Goal: Information Seeking & Learning: Understand process/instructions

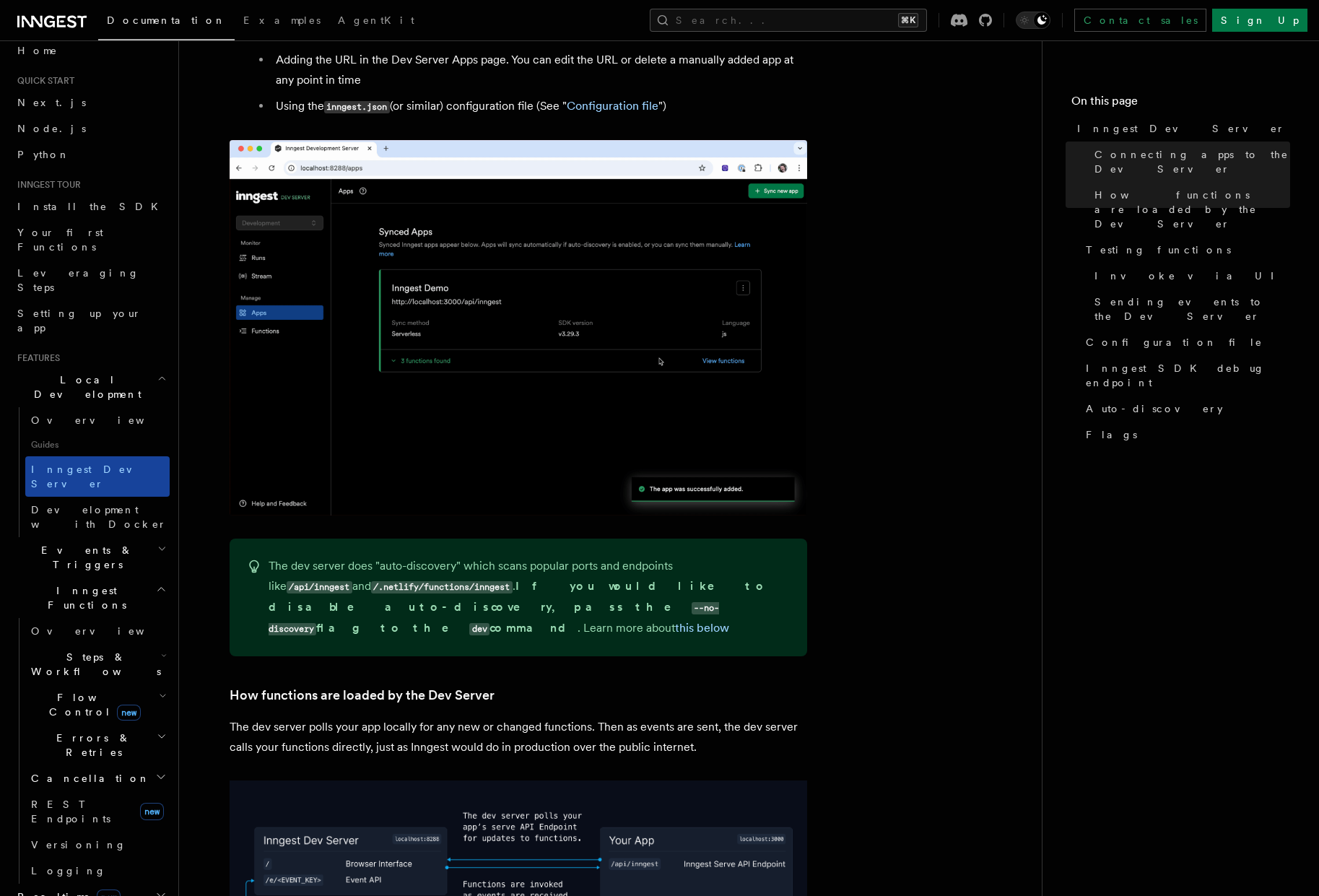
scroll to position [39, 0]
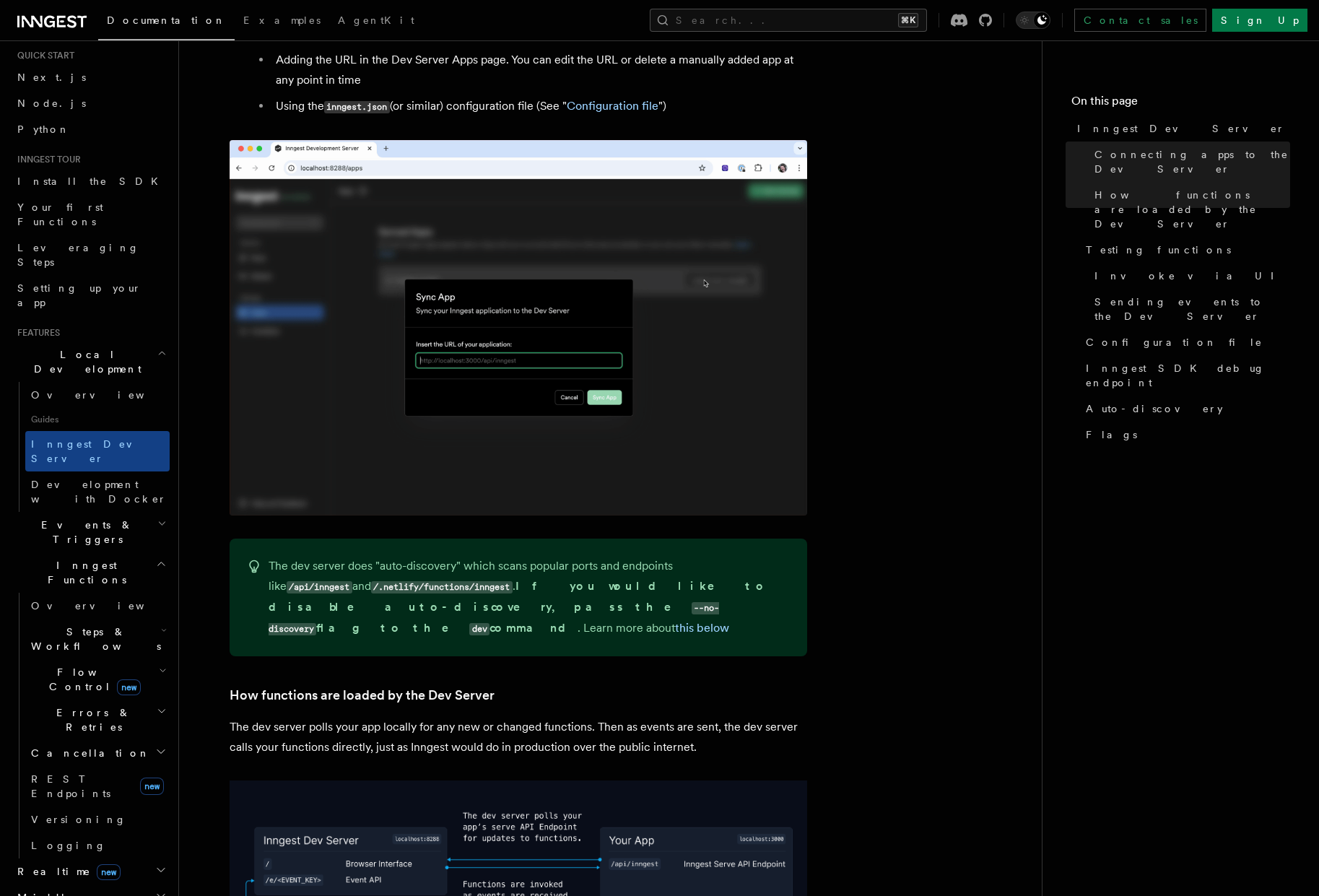
click at [83, 518] on span "Events & Triggers" at bounding box center [84, 532] width 146 height 29
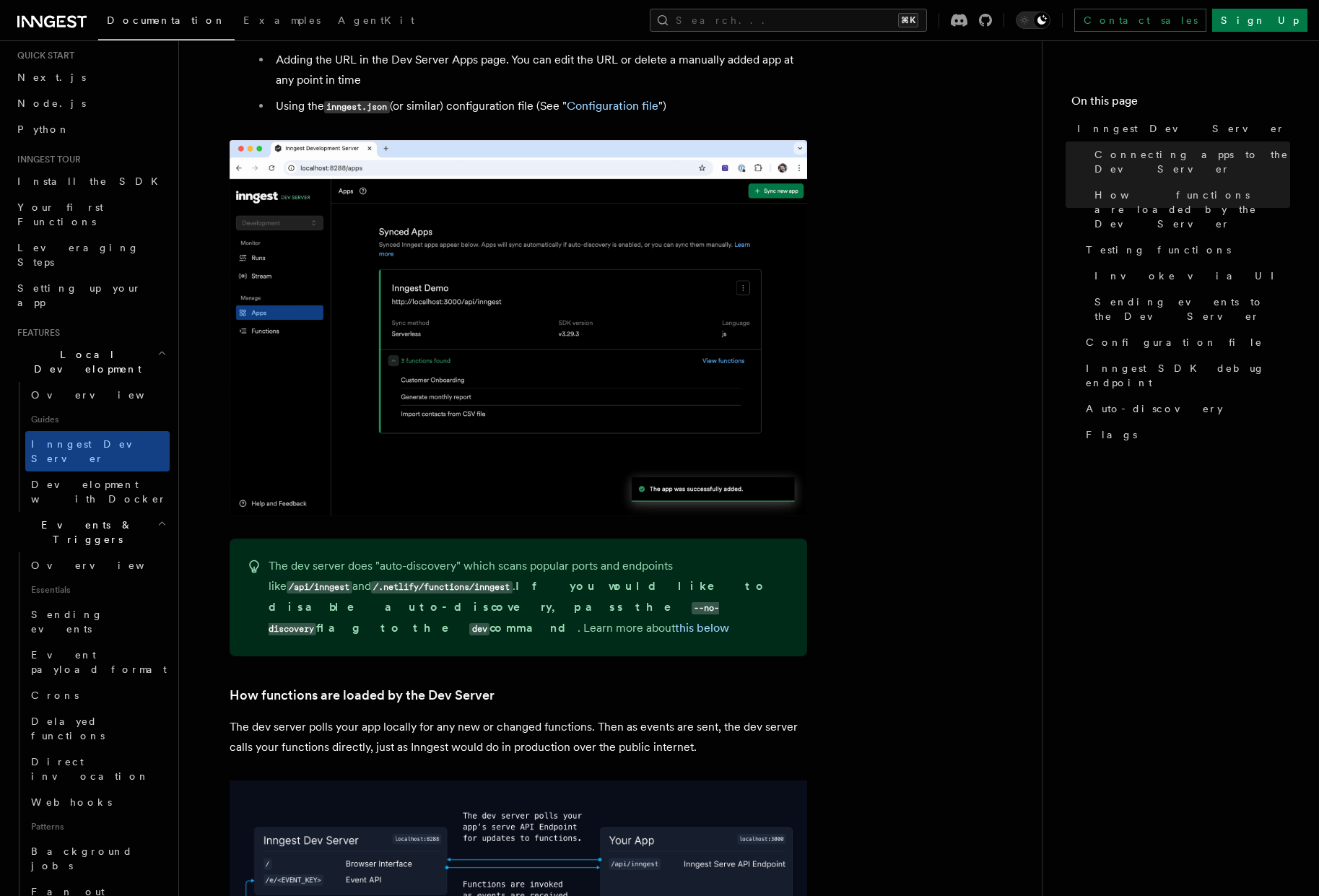
click at [83, 518] on span "Events & Triggers" at bounding box center [84, 532] width 146 height 29
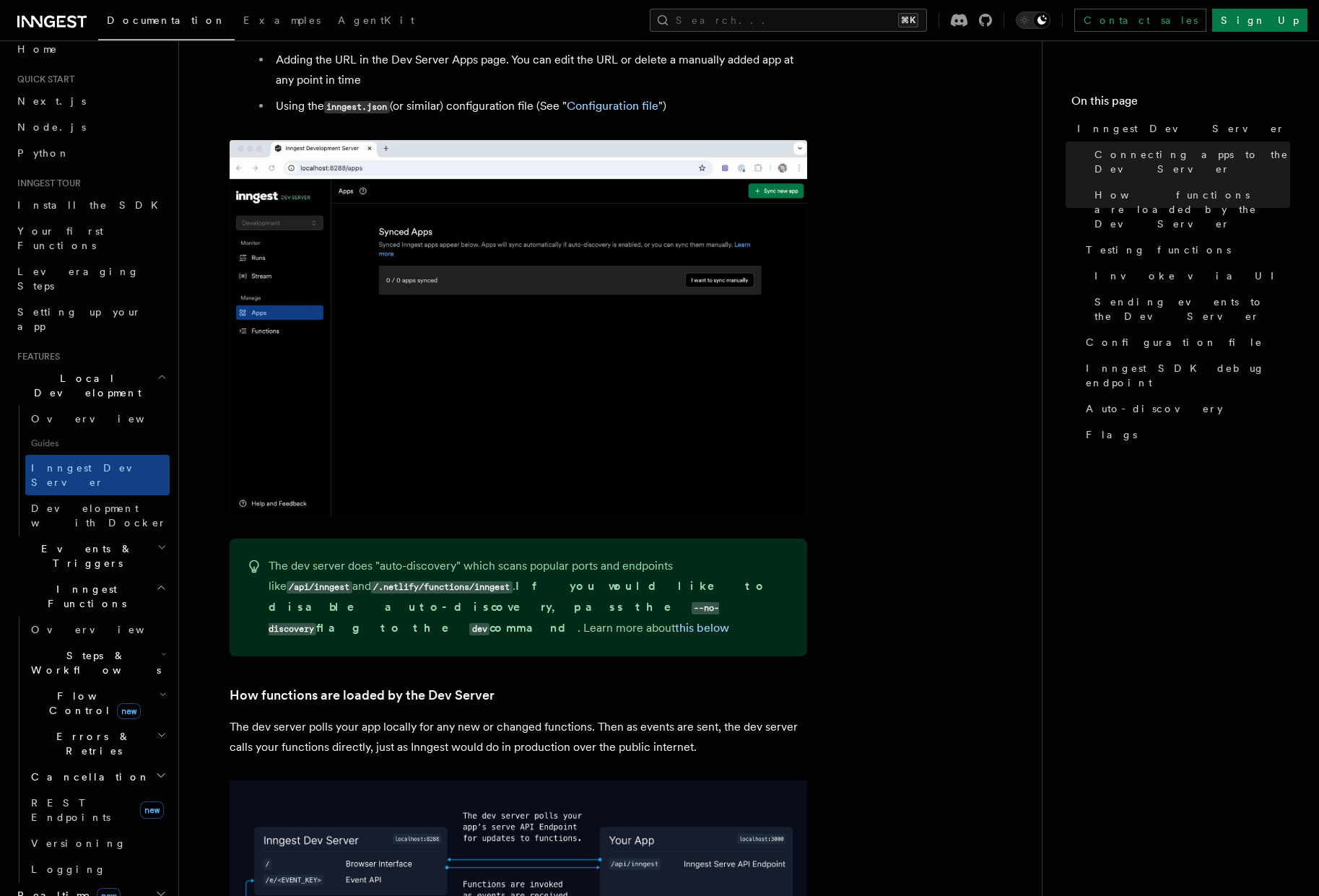
scroll to position [0, 0]
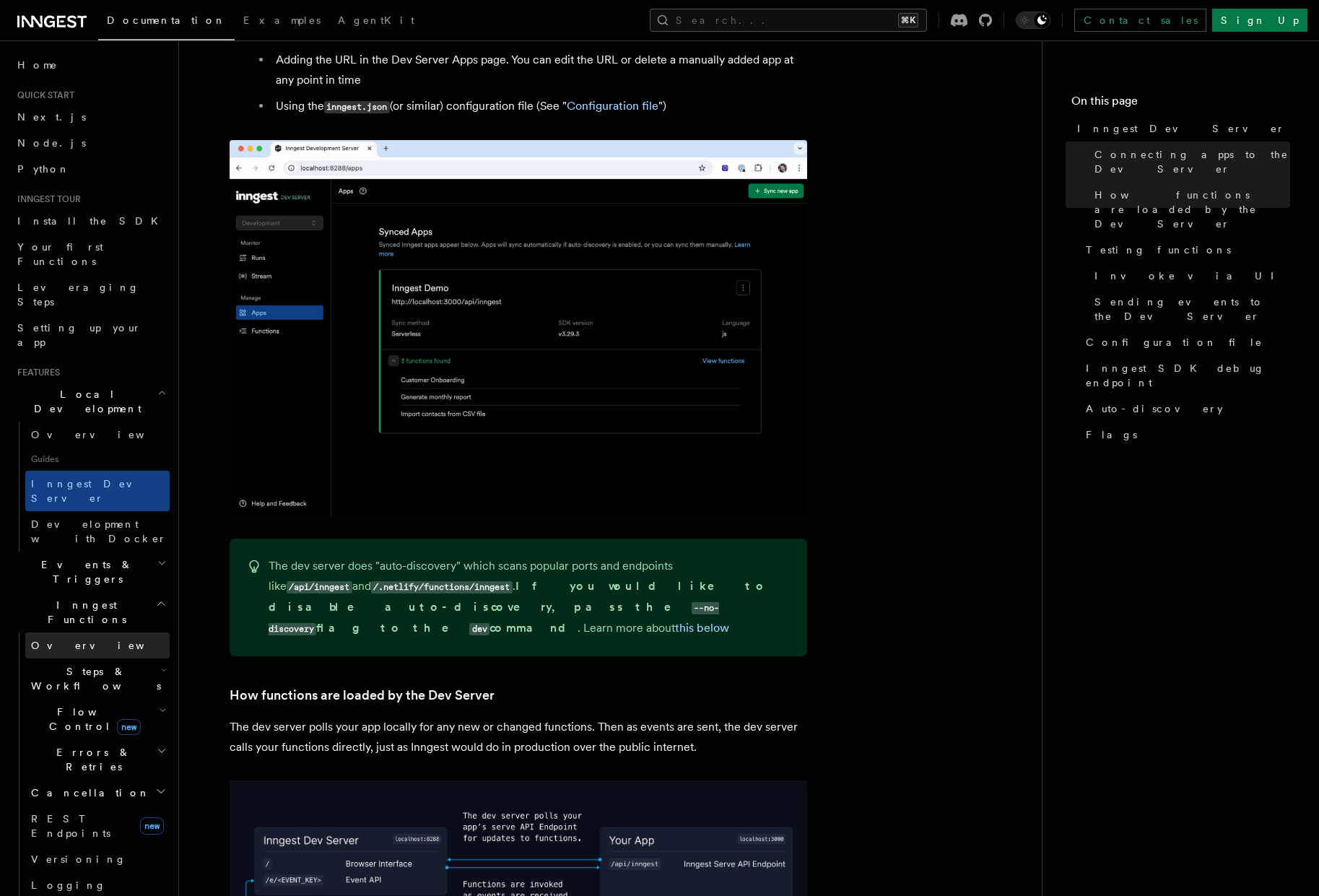
click at [73, 639] on span "Overview" at bounding box center [106, 645] width 148 height 12
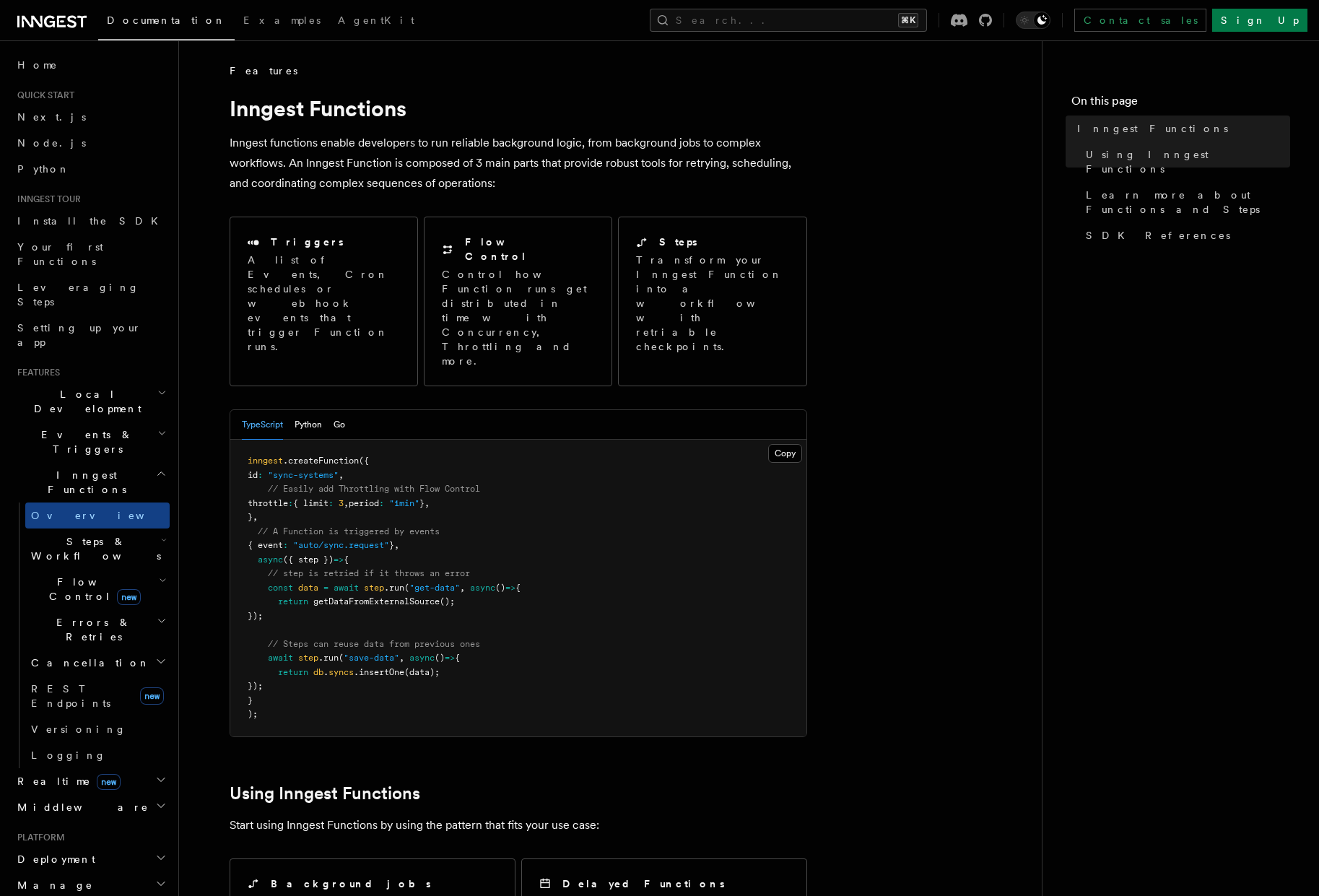
click at [68, 615] on span "Errors & Retries" at bounding box center [90, 630] width 131 height 29
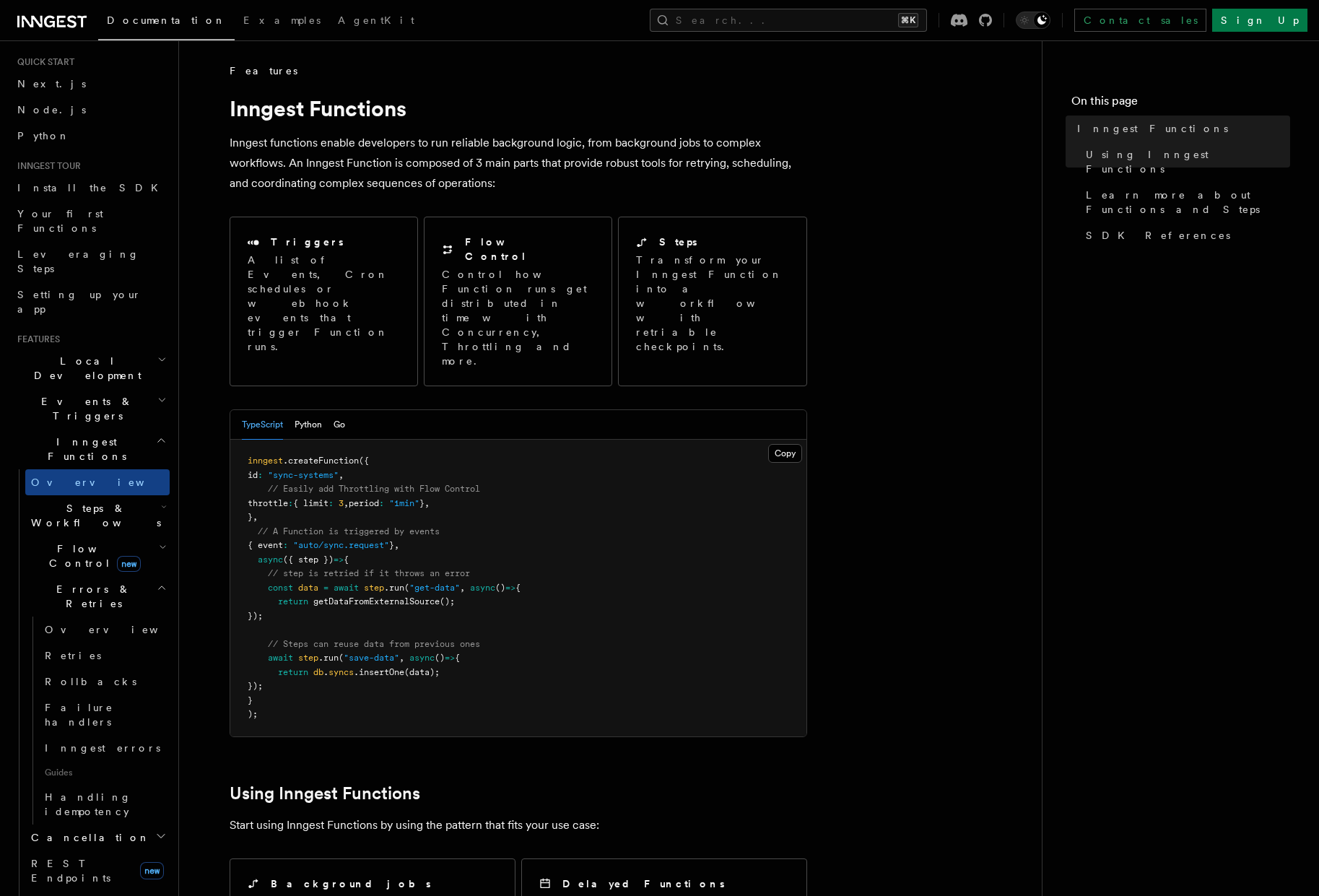
scroll to position [50, 0]
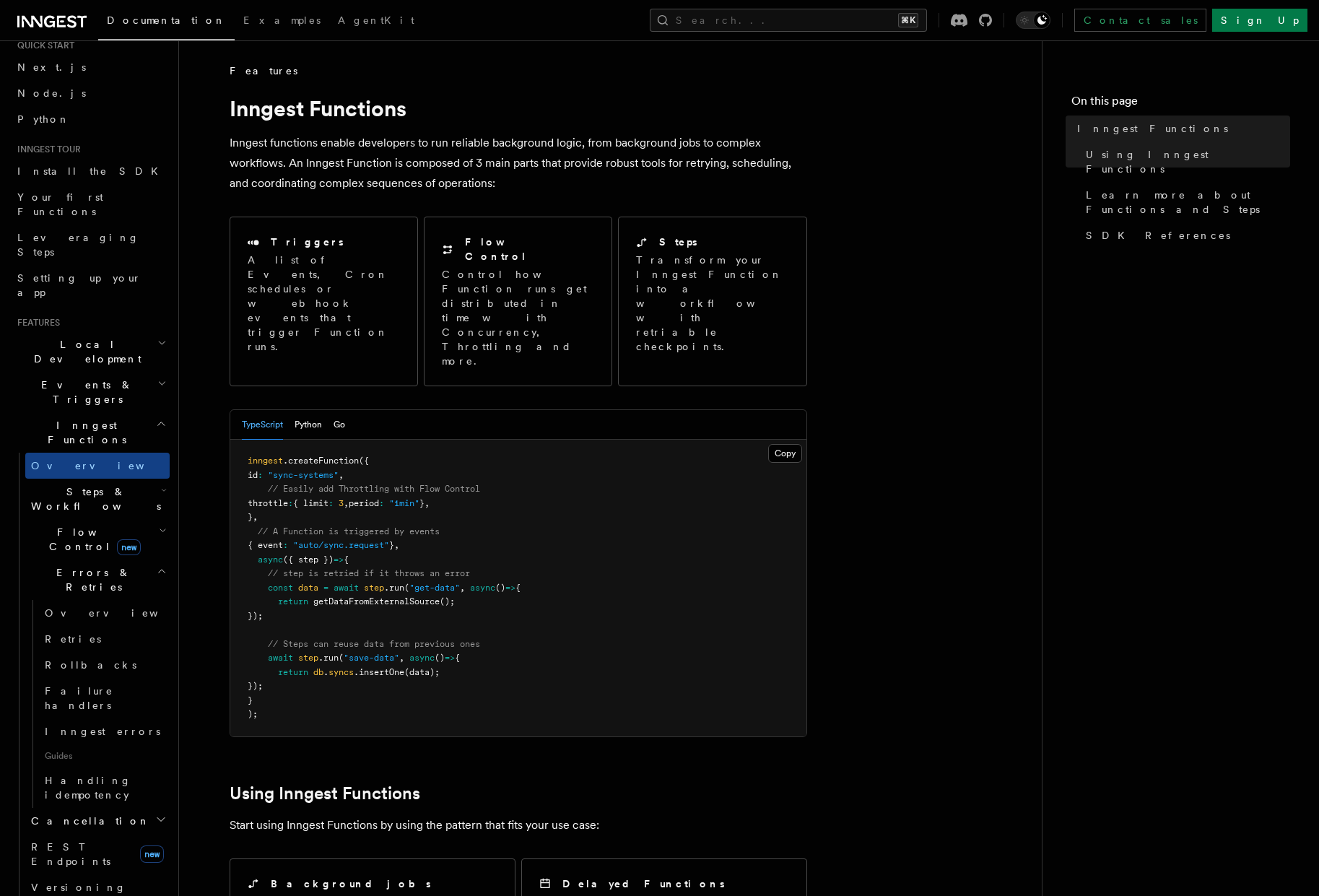
click at [80, 485] on span "Steps & Workflows" at bounding box center [93, 499] width 136 height 29
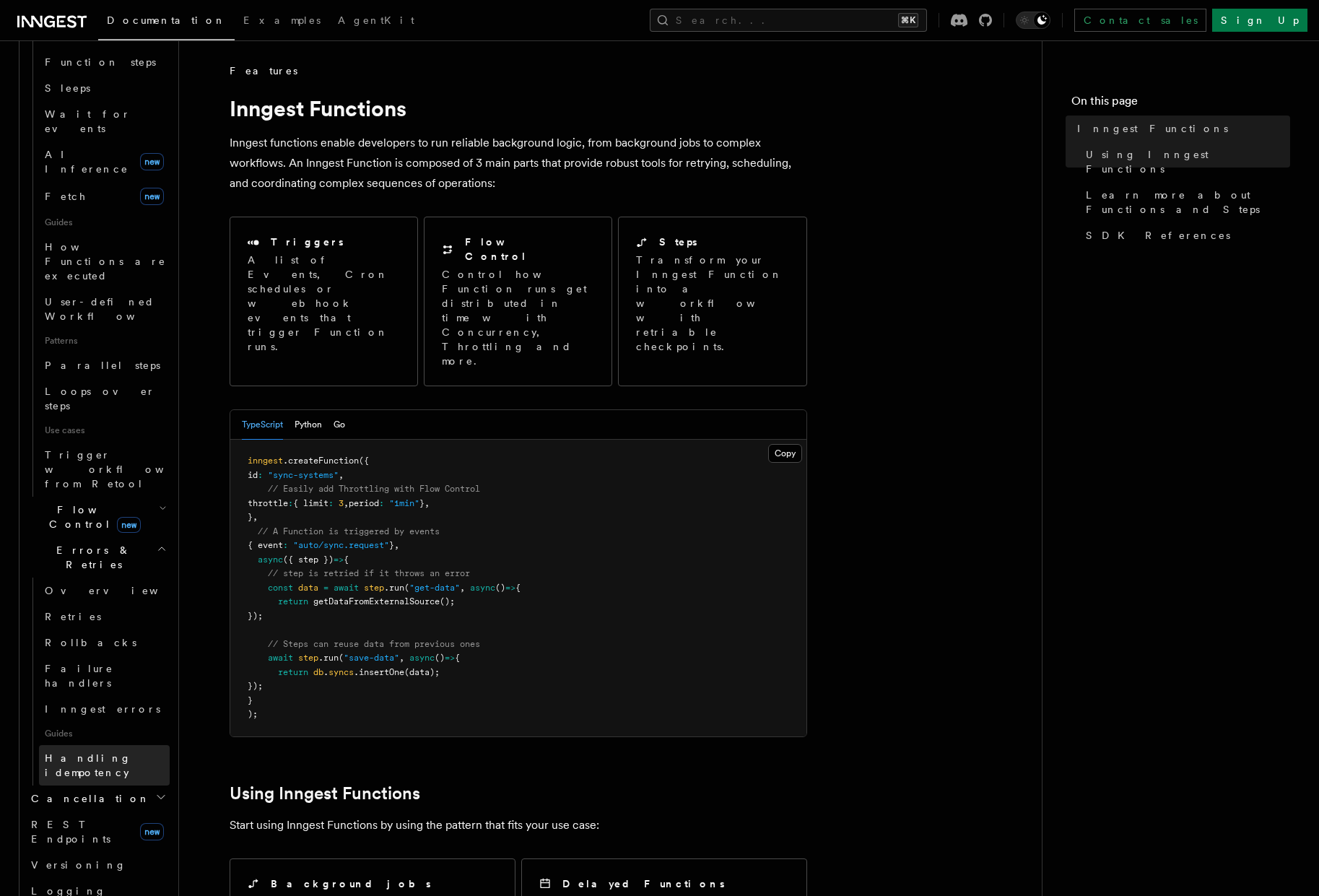
scroll to position [555, 0]
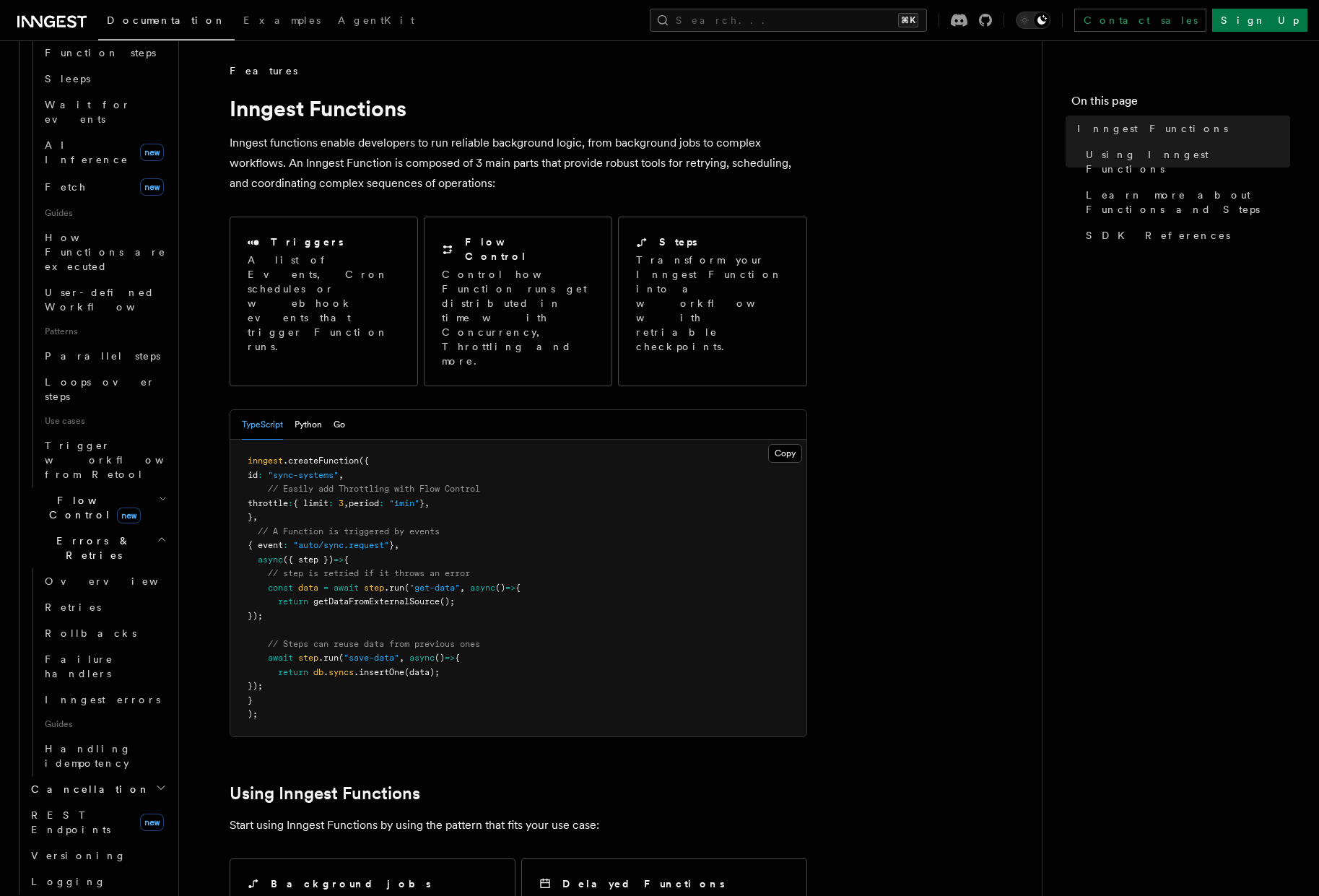
scroll to position [389, 0]
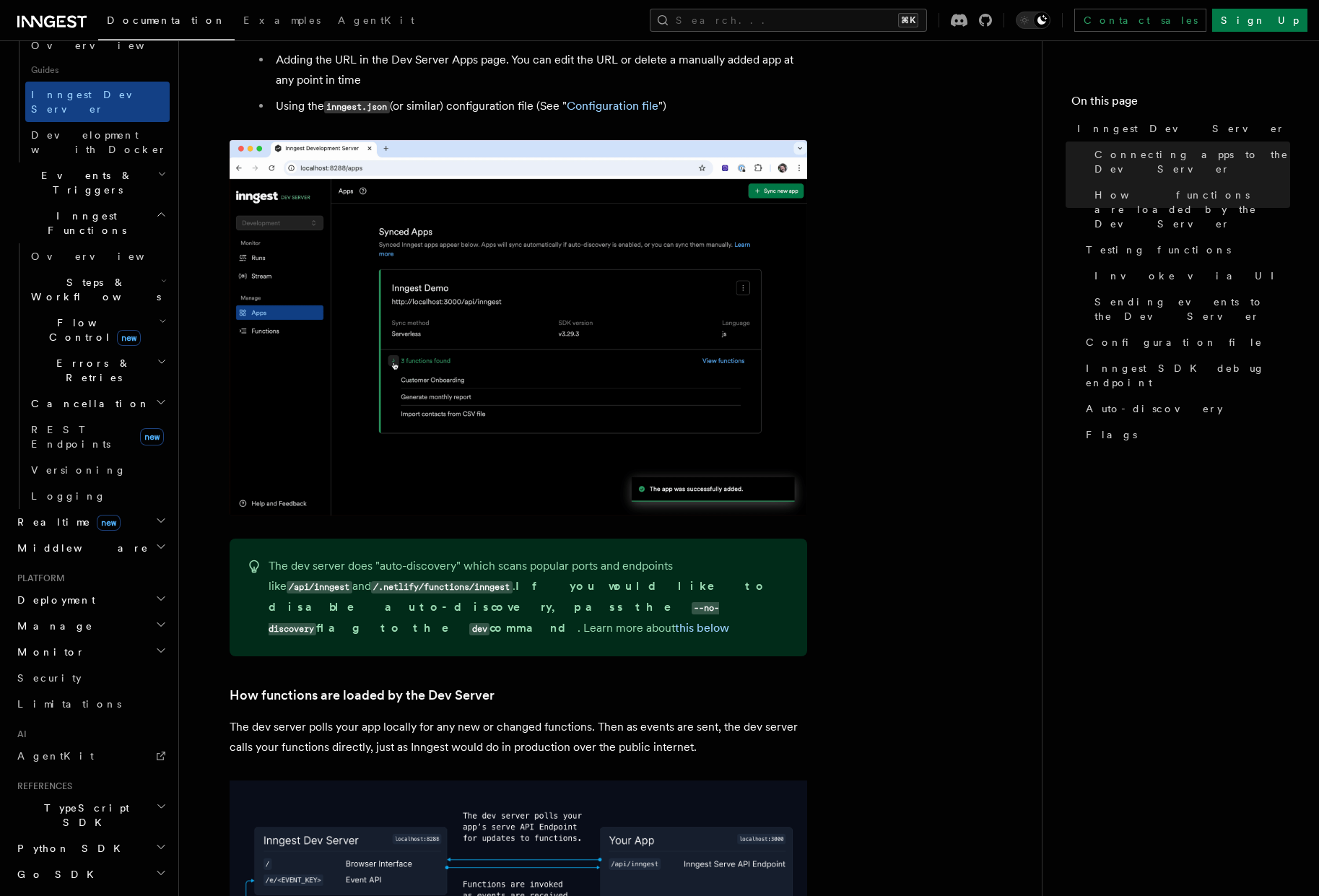
click at [108, 19] on span "Documentation" at bounding box center [165, 20] width 119 height 12
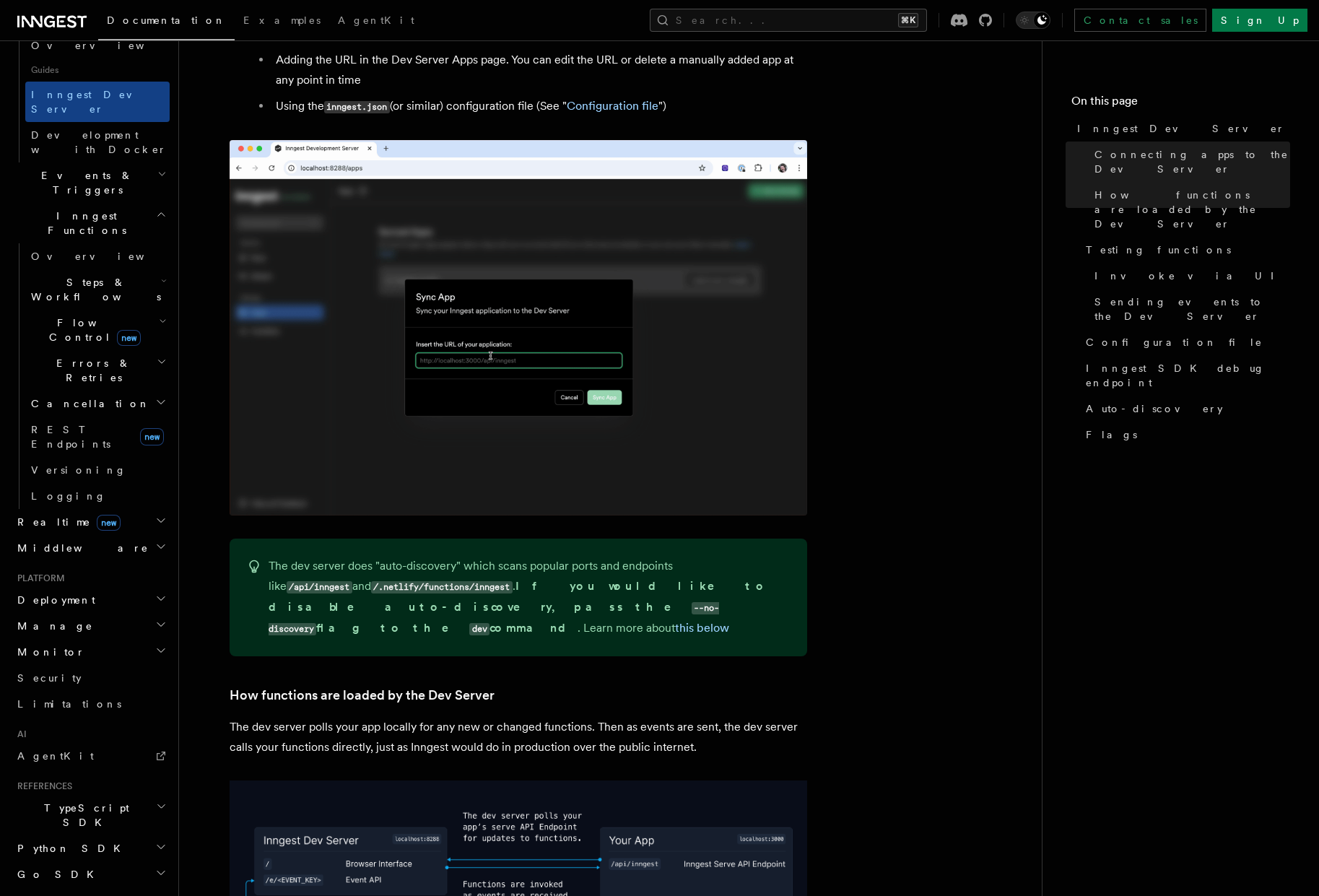
scroll to position [288, 0]
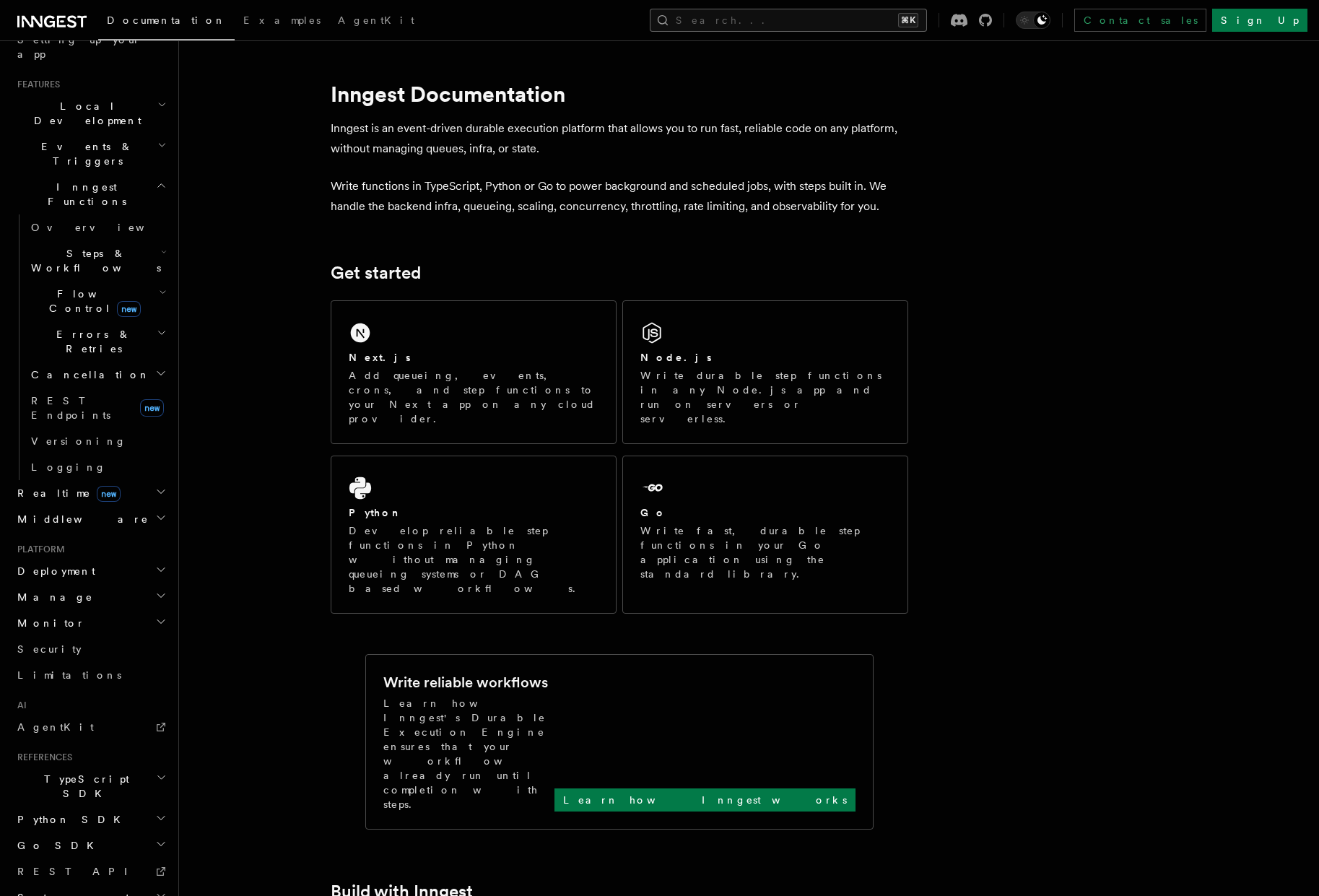
click at [810, 27] on button "Search... ⌘K" at bounding box center [789, 21] width 277 height 23
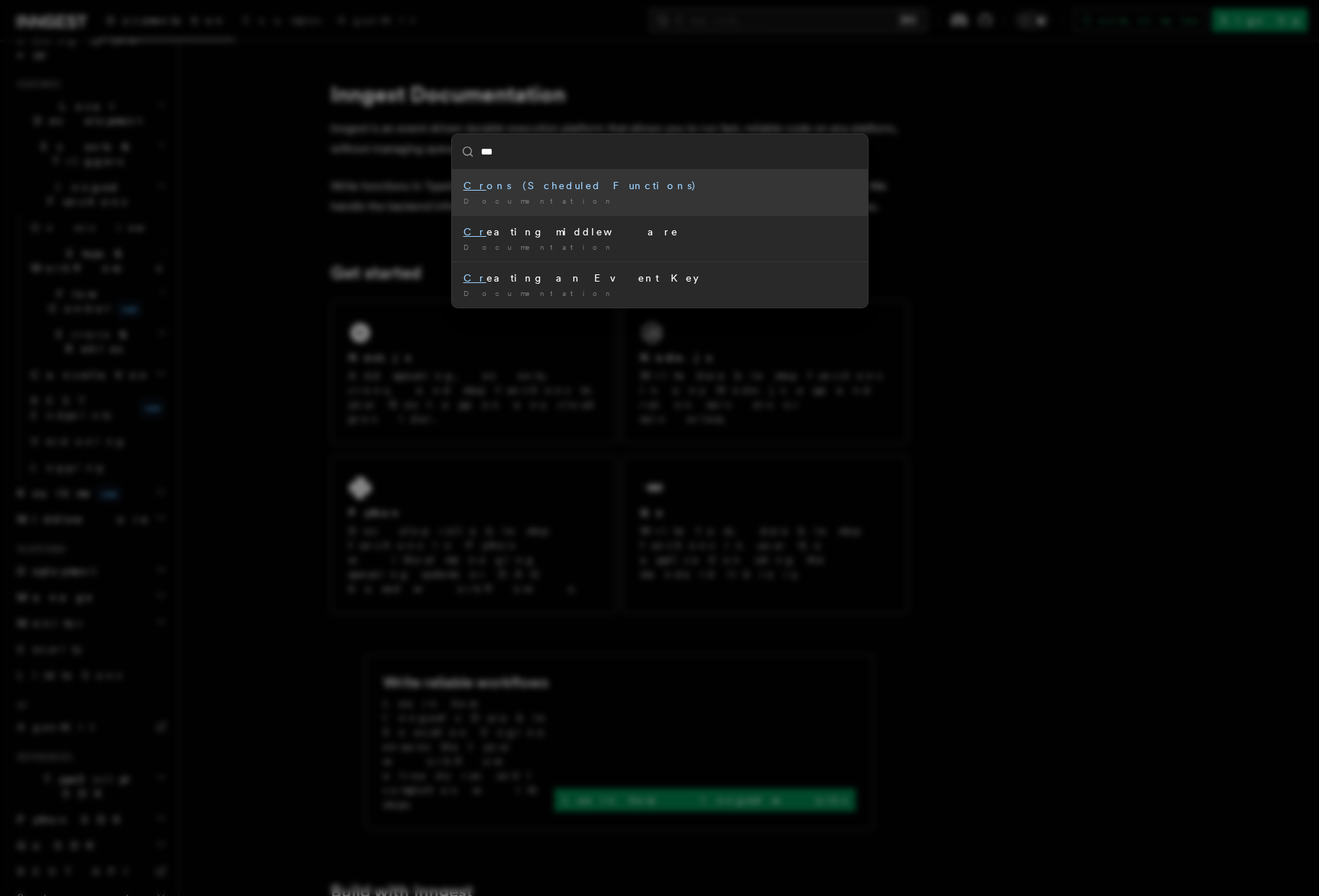
type input "****"
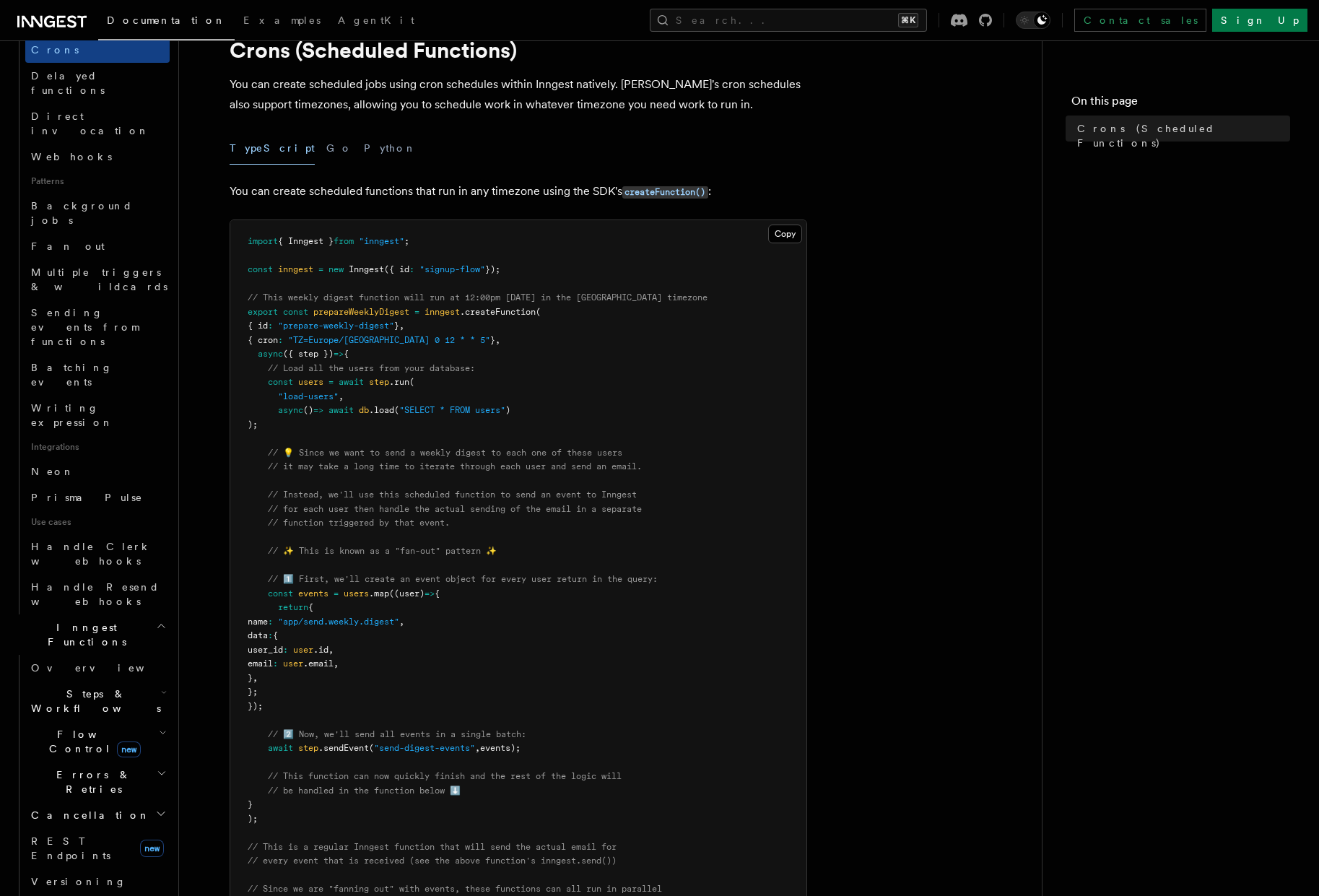
scroll to position [63, 0]
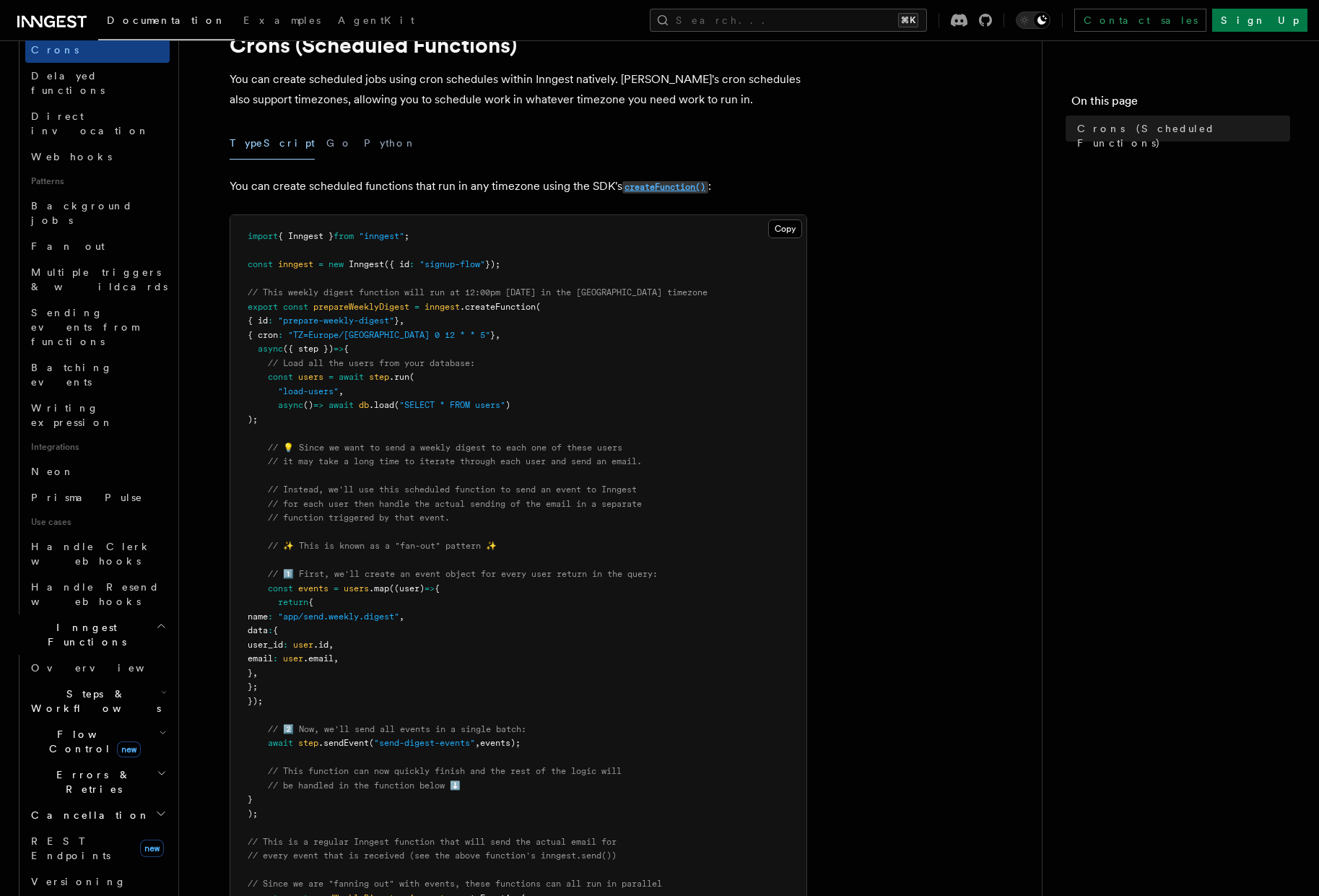
click at [662, 185] on code "createFunction()" at bounding box center [665, 188] width 86 height 13
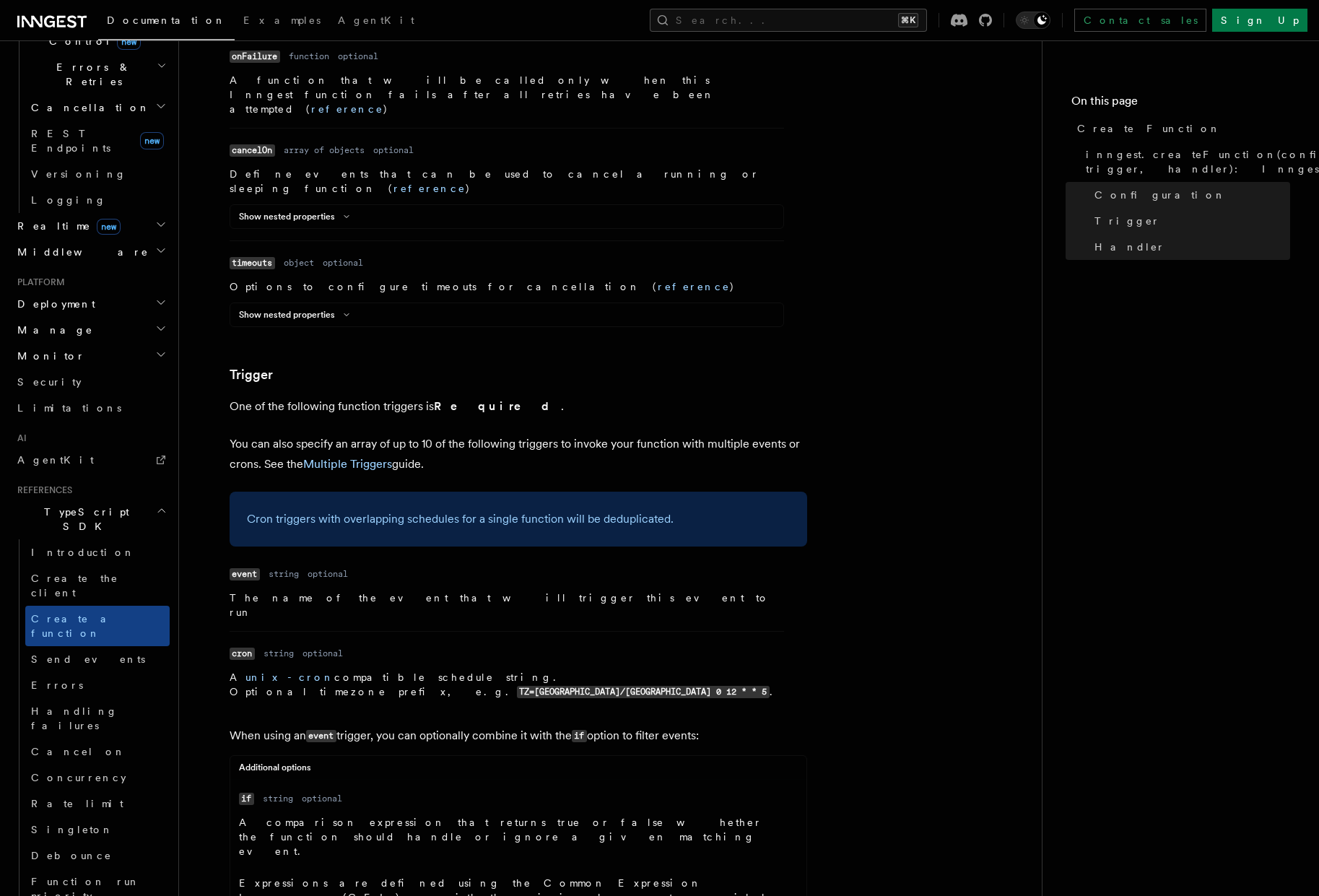
scroll to position [1665, 0]
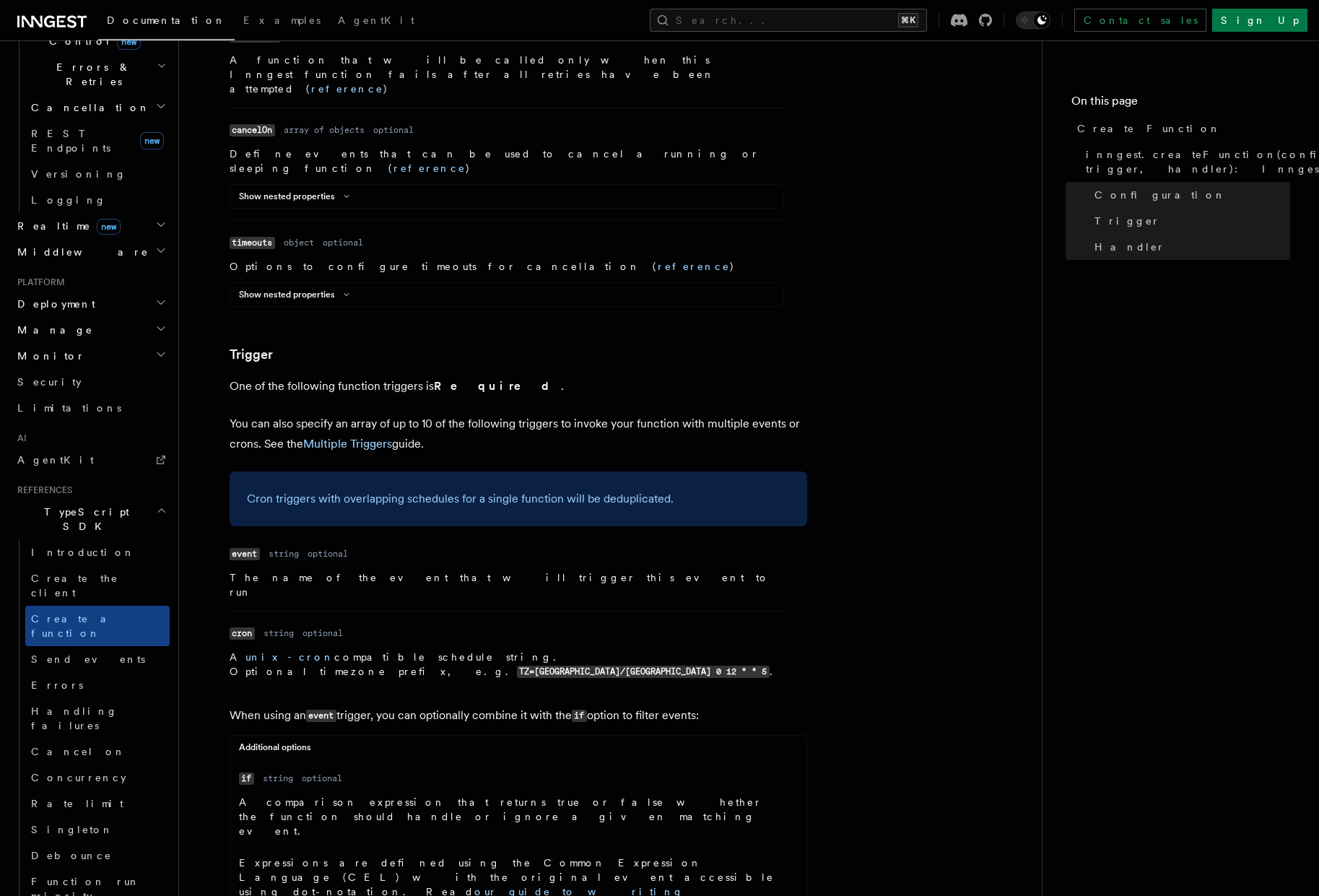
click at [285, 628] on dd "string" at bounding box center [279, 633] width 30 height 12
click at [531, 623] on dl "Name cron Type string Required optional Description A unix-cron compatible sche…" at bounding box center [507, 651] width 554 height 56
drag, startPoint x: 365, startPoint y: 439, endPoint x: 544, endPoint y: 442, distance: 179.0
click at [544, 650] on p "A unix-cron compatible schedule string. Optional timezone prefix, e.g. TZ=Europ…" at bounding box center [507, 664] width 554 height 30
copy p "TZ=[GEOGRAPHIC_DATA]/[GEOGRAPHIC_DATA] 0 12 * * 5 ."
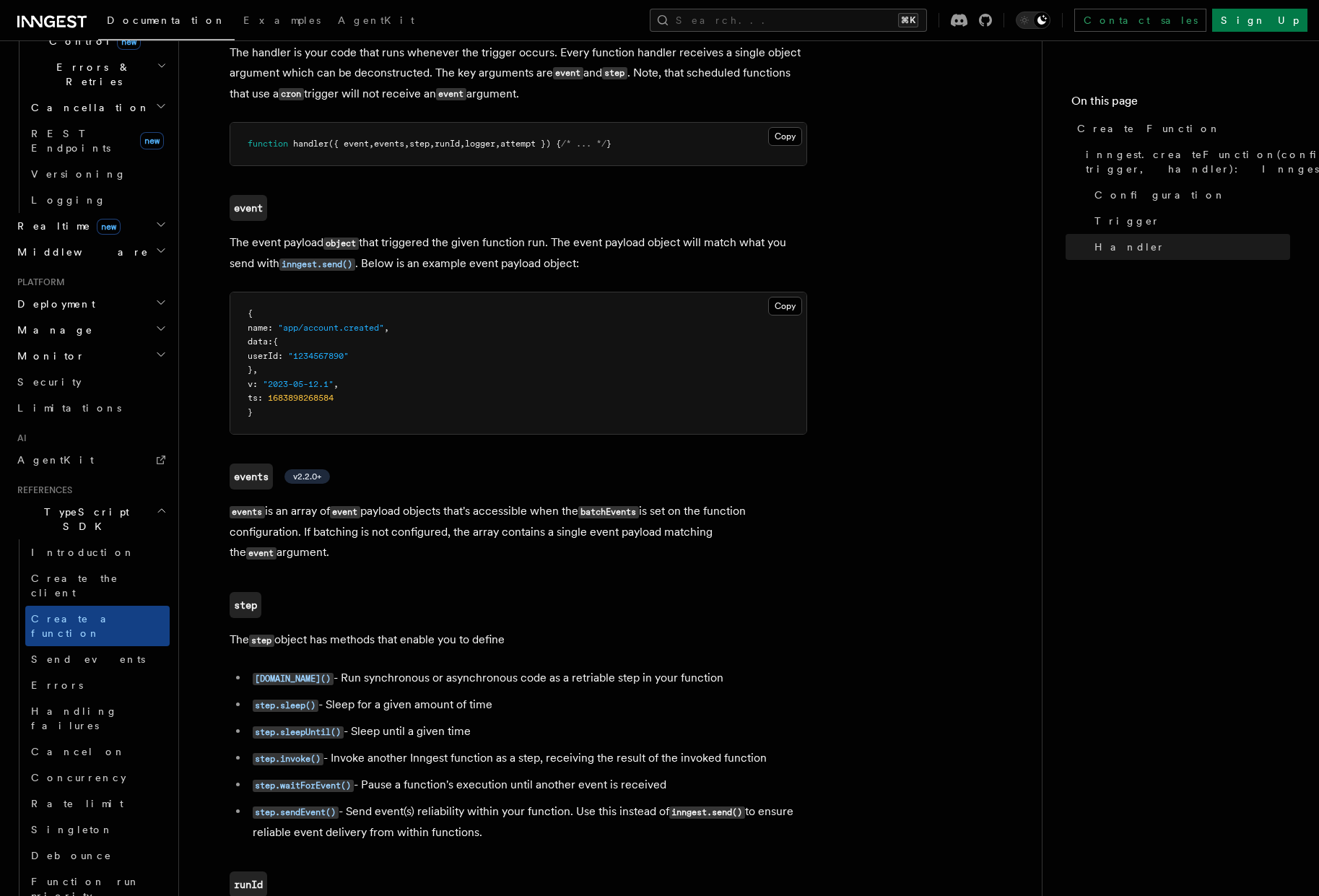
scroll to position [2670, 0]
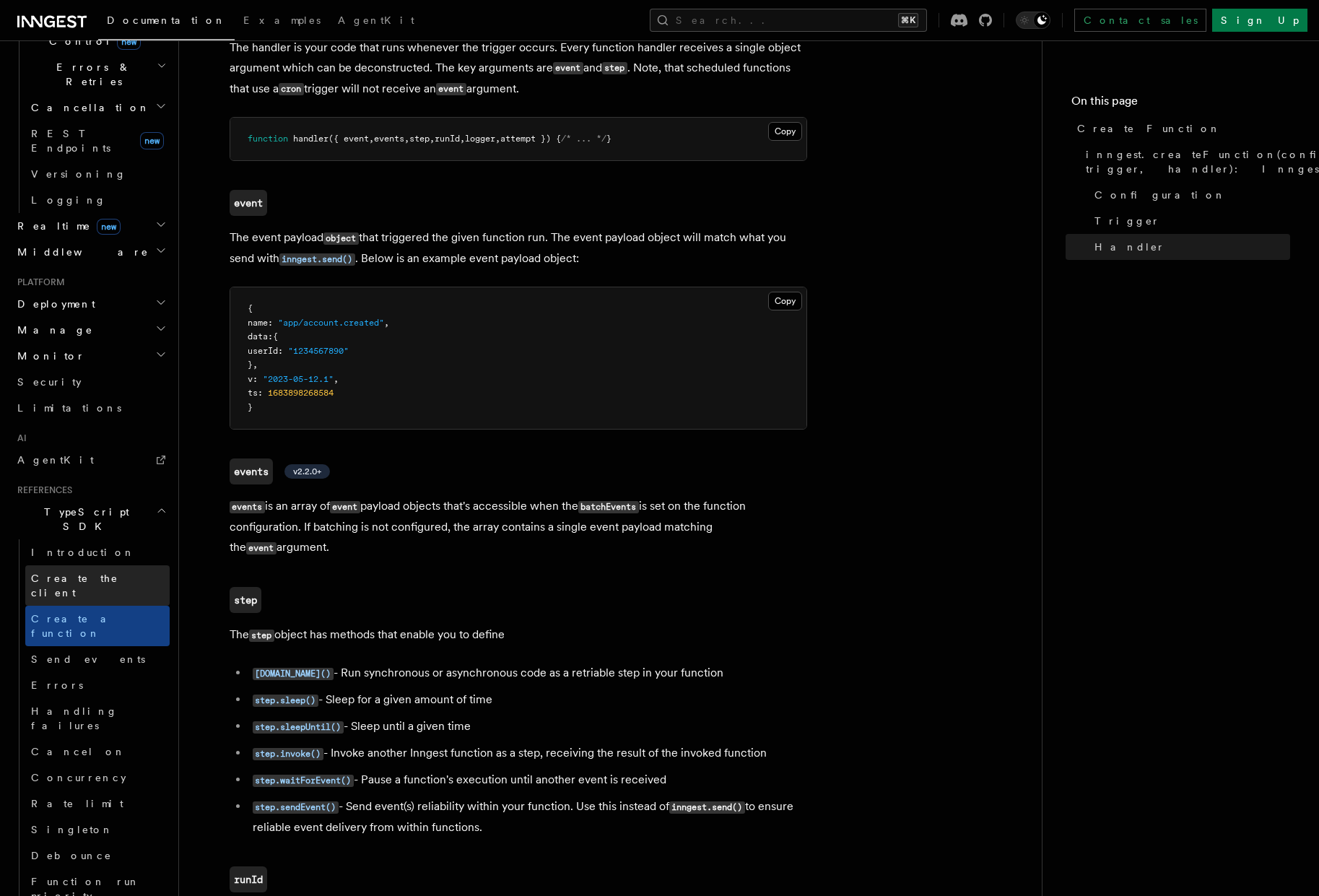
click at [65, 572] on span "Create the client" at bounding box center [75, 585] width 88 height 26
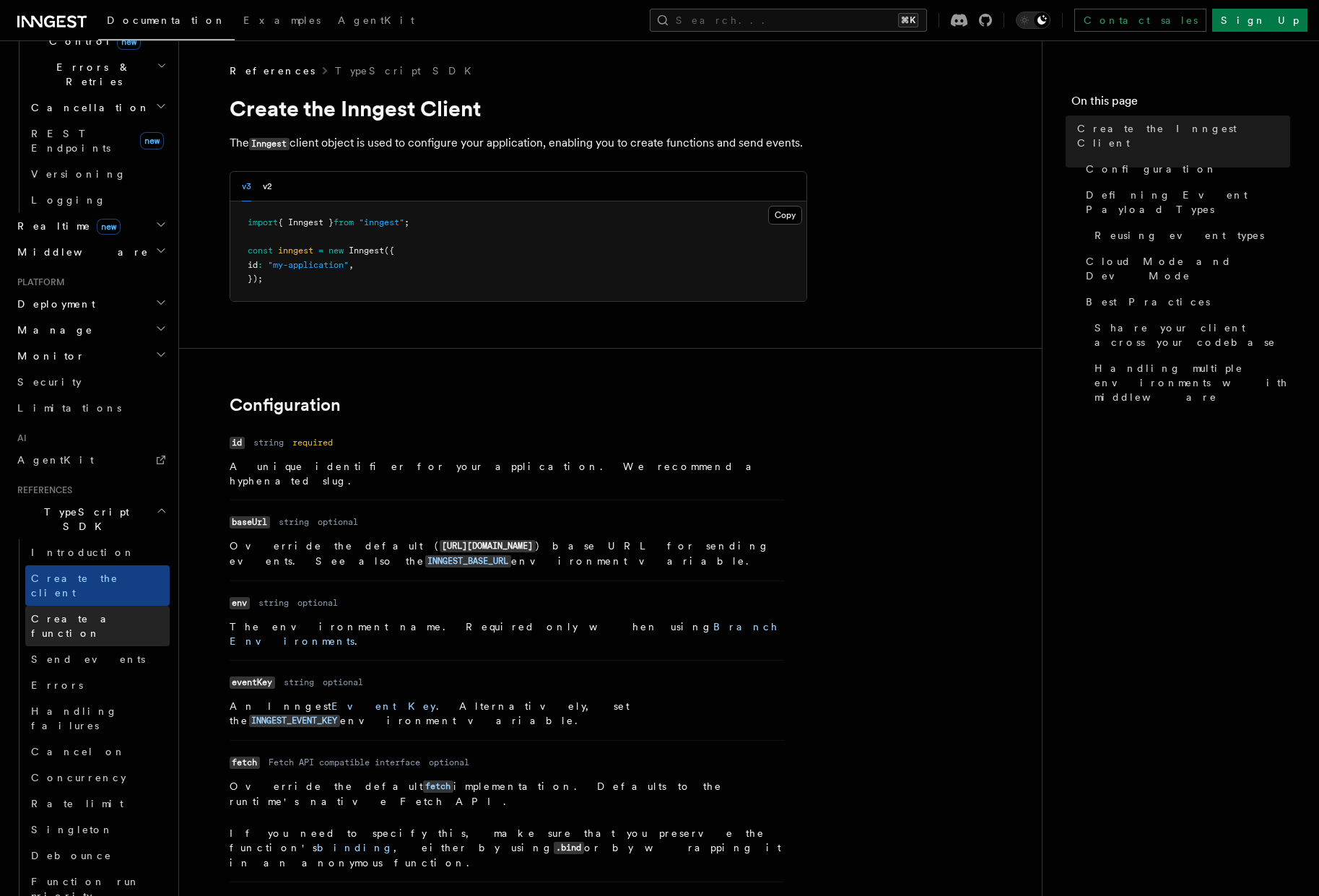
click at [61, 612] on span "Create a function" at bounding box center [100, 626] width 139 height 29
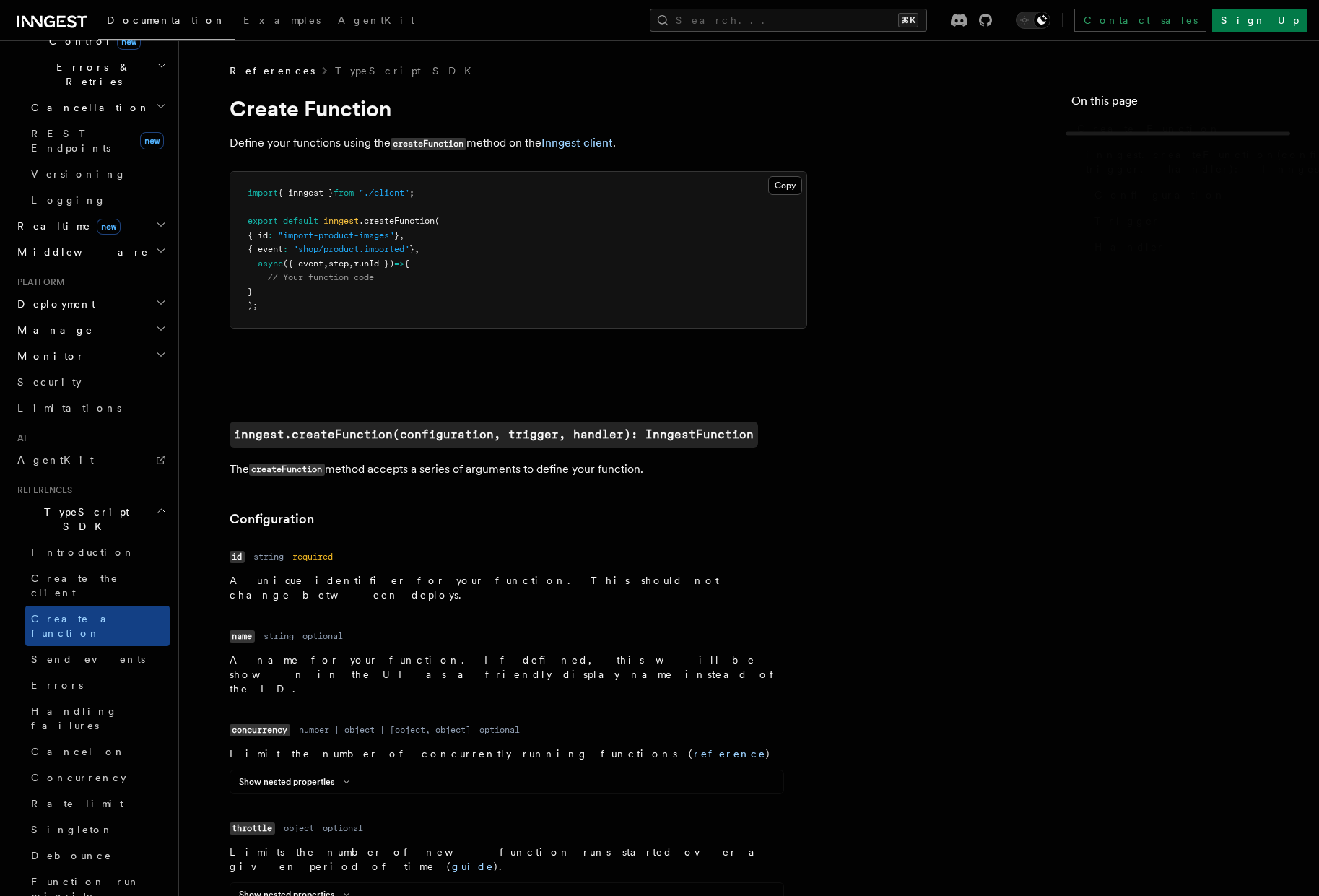
scroll to position [2670, 0]
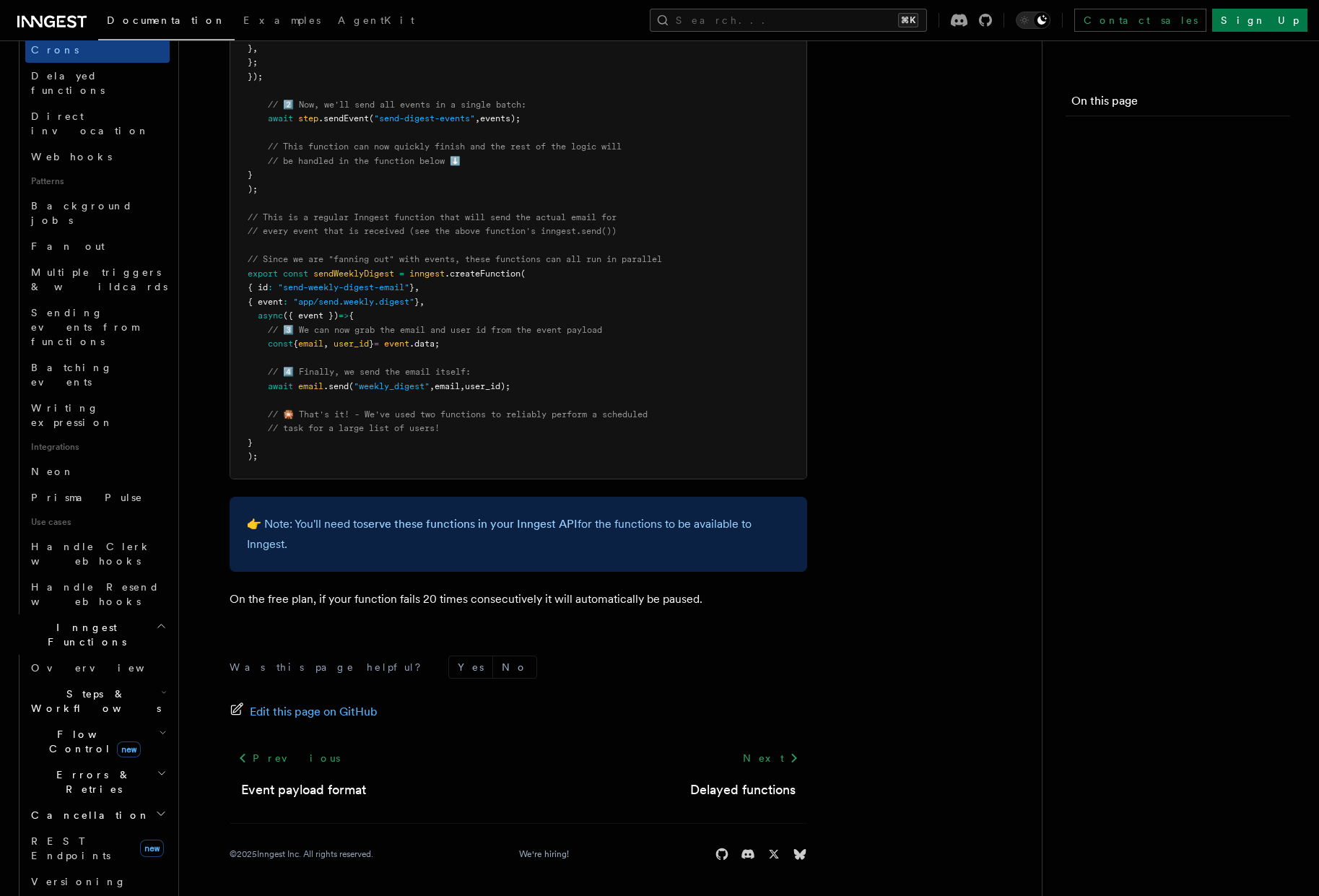
scroll to position [63, 0]
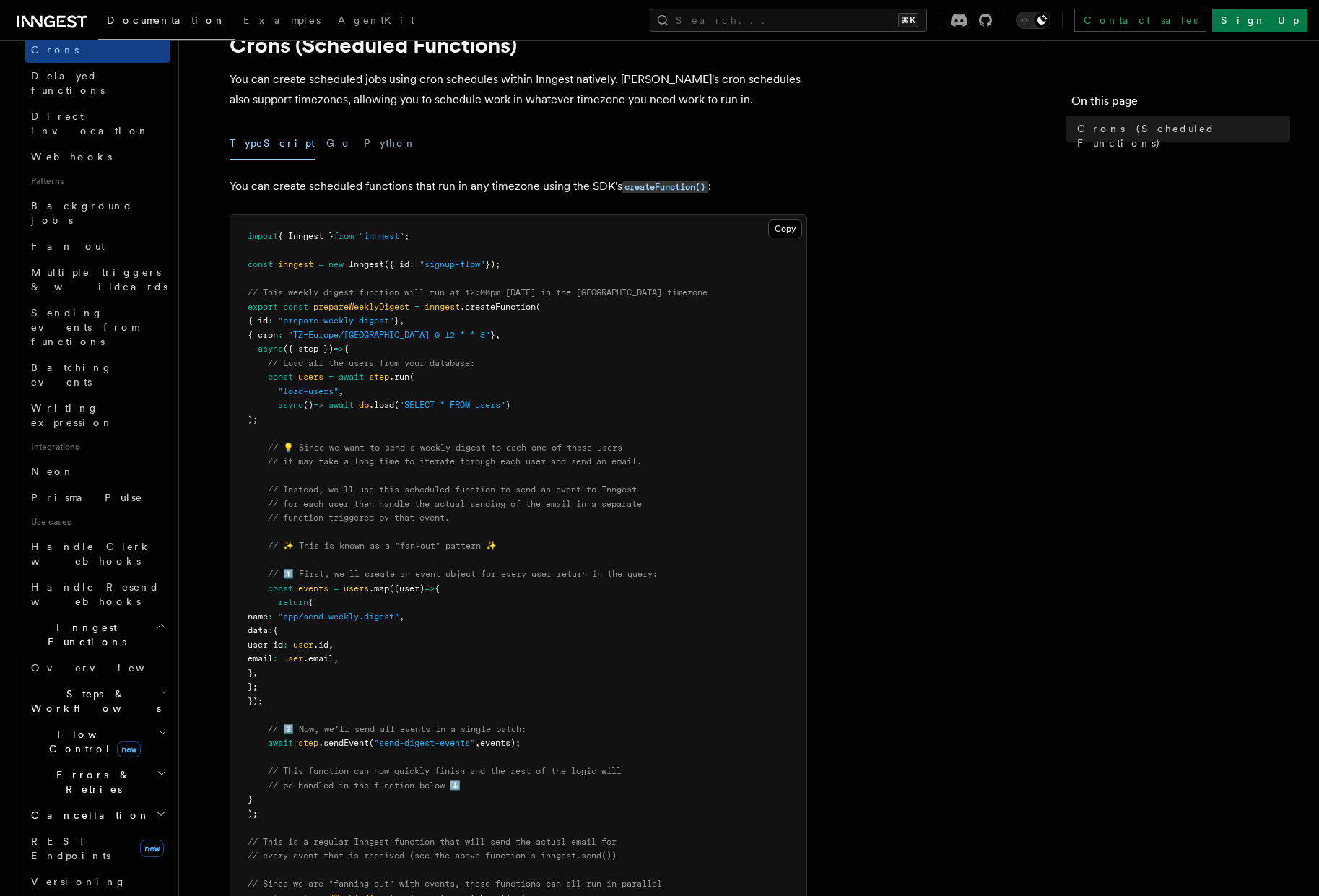
click at [471, 335] on pre "import { Inngest } from "inngest" ; const inngest = new Inngest ({ id : "signup…" at bounding box center [519, 659] width 576 height 888
drag, startPoint x: 469, startPoint y: 335, endPoint x: 223, endPoint y: 335, distance: 246.0
click at [223, 335] on article "Features Events & Triggers Crons (Scheduled Functions) You can create scheduled…" at bounding box center [610, 760] width 816 height 1520
copy span "{ cron : "TZ=Europe/[GEOGRAPHIC_DATA] 0 12 * * 5" } ,"
click at [54, 464] on span "Neon" at bounding box center [53, 471] width 43 height 14
